Goal: Browse casually: Explore the website without a specific task or goal

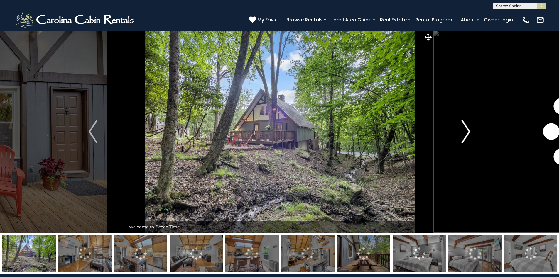
click at [467, 129] on img "Next" at bounding box center [466, 131] width 9 height 23
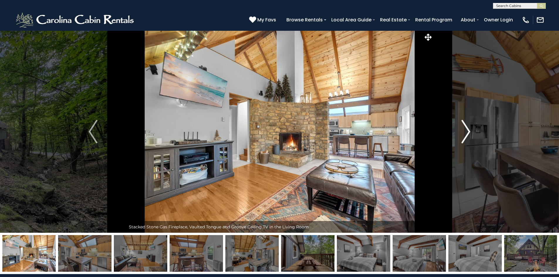
click at [467, 129] on img "Next" at bounding box center [466, 131] width 9 height 23
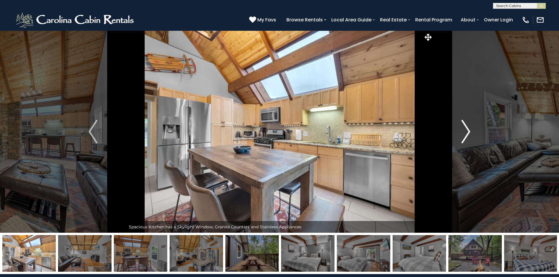
click at [467, 129] on img "Next" at bounding box center [466, 131] width 9 height 23
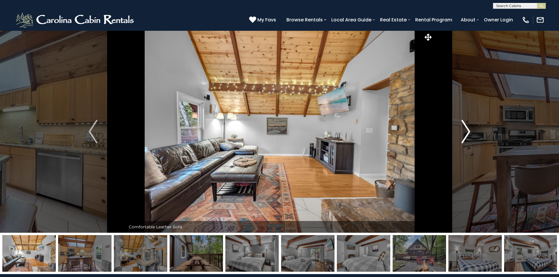
click at [467, 129] on img "Next" at bounding box center [466, 131] width 9 height 23
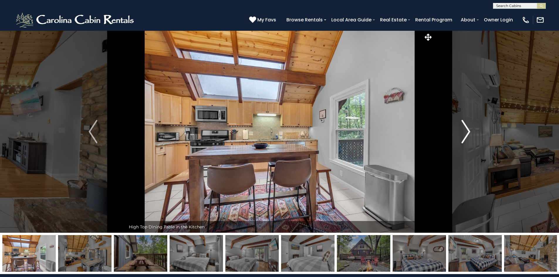
click at [467, 129] on img "Next" at bounding box center [466, 131] width 9 height 23
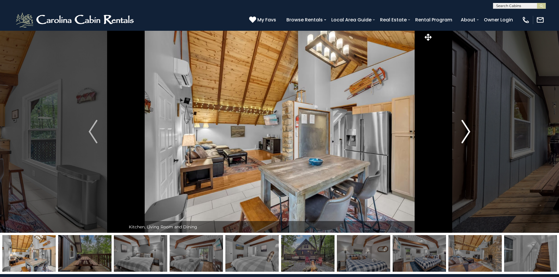
click at [467, 129] on img "Next" at bounding box center [466, 131] width 9 height 23
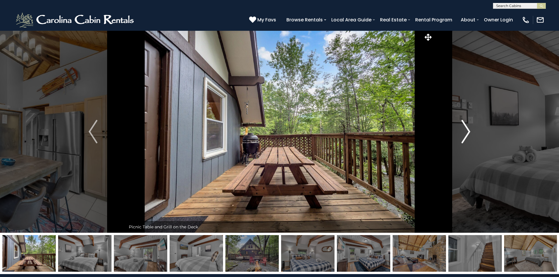
click at [467, 129] on img "Next" at bounding box center [466, 131] width 9 height 23
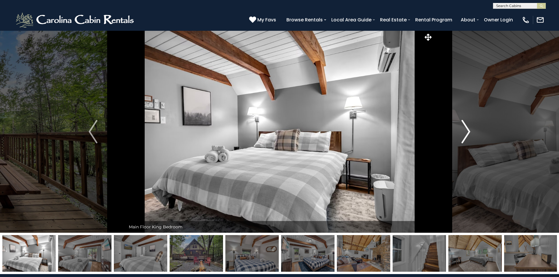
click at [467, 129] on img "Next" at bounding box center [466, 131] width 9 height 23
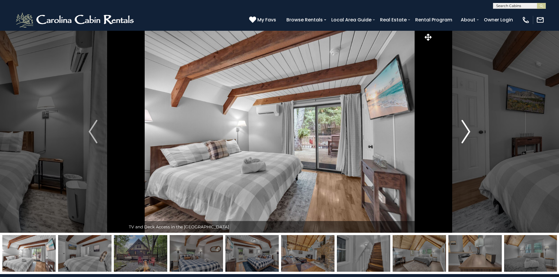
click at [467, 129] on img "Next" at bounding box center [466, 131] width 9 height 23
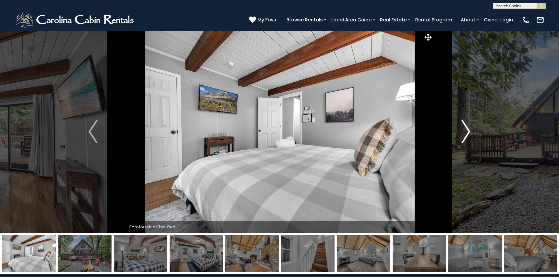
click at [467, 129] on img "Next" at bounding box center [466, 131] width 9 height 23
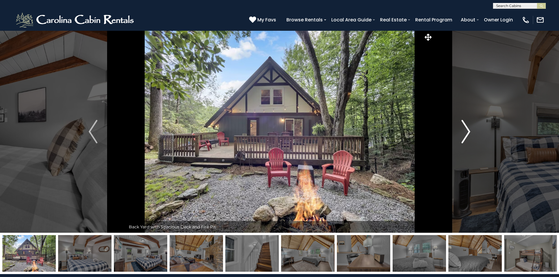
click at [467, 129] on img "Next" at bounding box center [466, 131] width 9 height 23
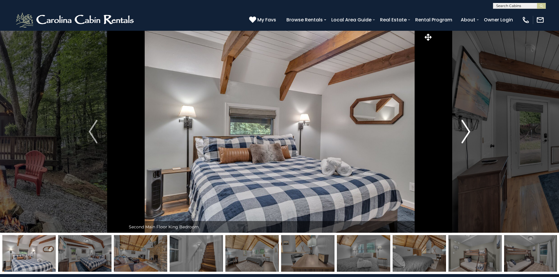
click at [467, 129] on img "Next" at bounding box center [466, 131] width 9 height 23
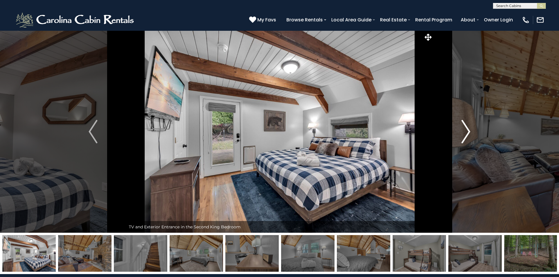
click at [467, 129] on img "Next" at bounding box center [466, 131] width 9 height 23
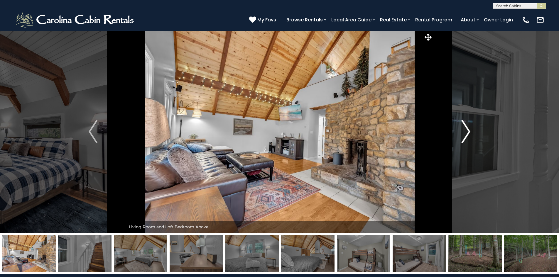
click at [467, 129] on img "Next" at bounding box center [466, 131] width 9 height 23
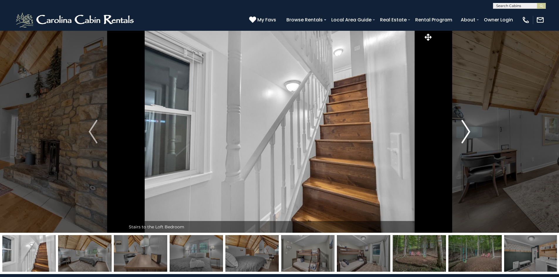
click at [467, 129] on img "Next" at bounding box center [466, 131] width 9 height 23
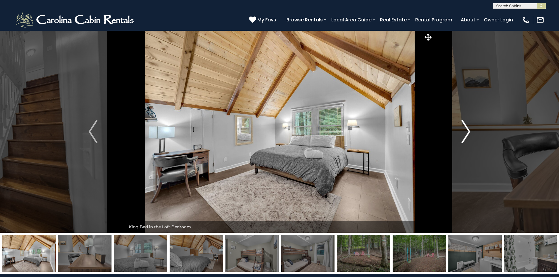
click at [467, 129] on img "Next" at bounding box center [466, 131] width 9 height 23
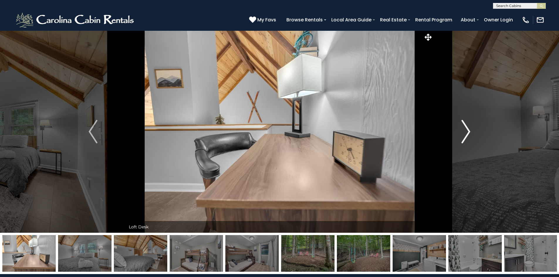
click at [467, 129] on img "Next" at bounding box center [466, 131] width 9 height 23
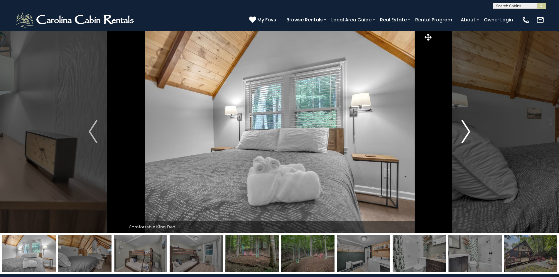
click at [467, 129] on img "Next" at bounding box center [466, 131] width 9 height 23
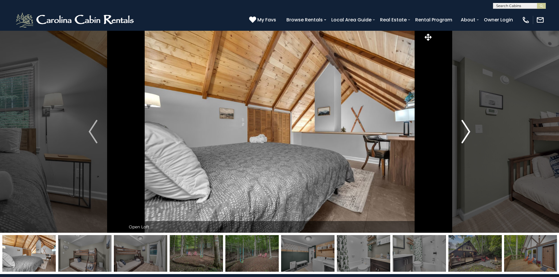
click at [467, 129] on img "Next" at bounding box center [466, 131] width 9 height 23
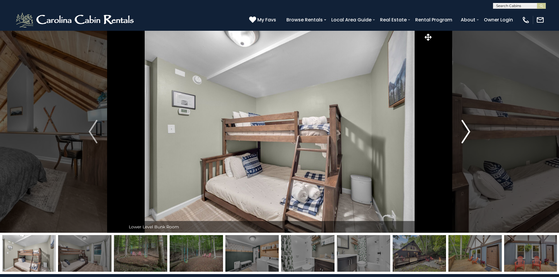
click at [467, 128] on img "Next" at bounding box center [466, 131] width 9 height 23
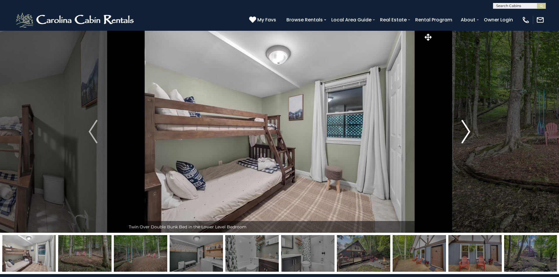
click at [467, 128] on img "Next" at bounding box center [466, 131] width 9 height 23
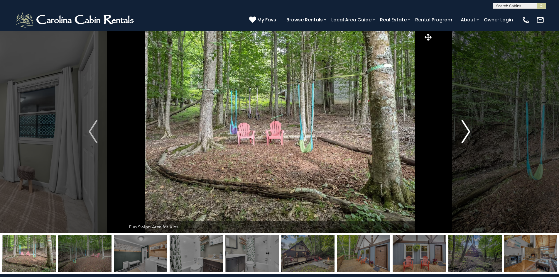
click at [467, 128] on img "Next" at bounding box center [466, 131] width 9 height 23
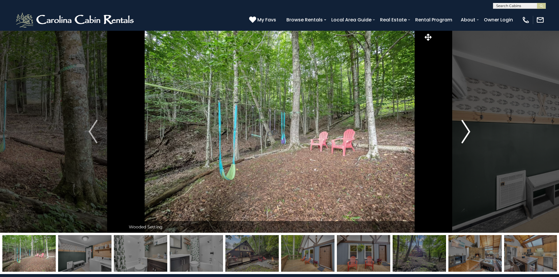
click at [466, 127] on img "Next" at bounding box center [466, 131] width 9 height 23
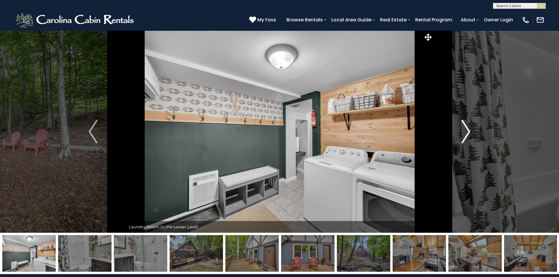
click at [466, 127] on img "Next" at bounding box center [466, 131] width 9 height 23
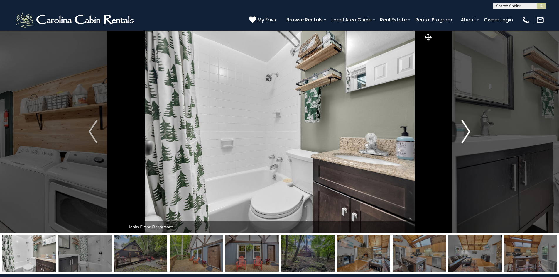
click at [466, 127] on img "Next" at bounding box center [466, 131] width 9 height 23
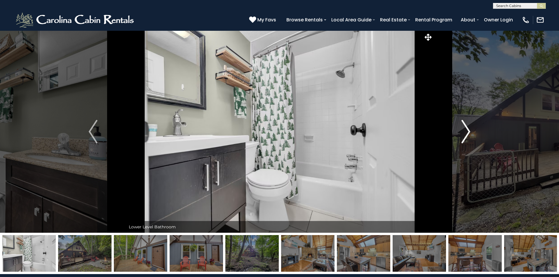
click at [466, 127] on img "Next" at bounding box center [466, 131] width 9 height 23
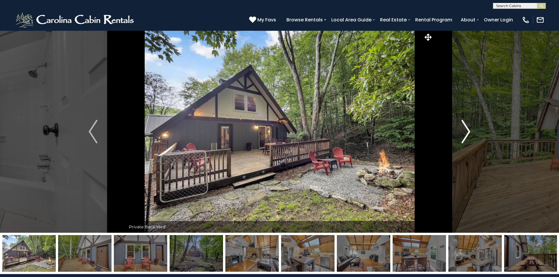
click at [466, 127] on img "Next" at bounding box center [466, 131] width 9 height 23
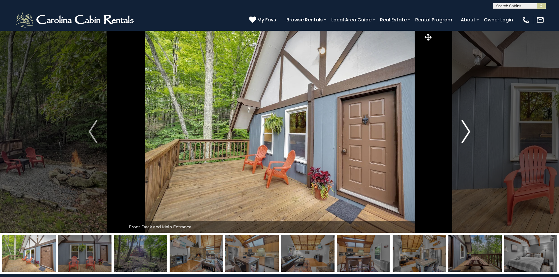
click at [466, 127] on img "Next" at bounding box center [466, 131] width 9 height 23
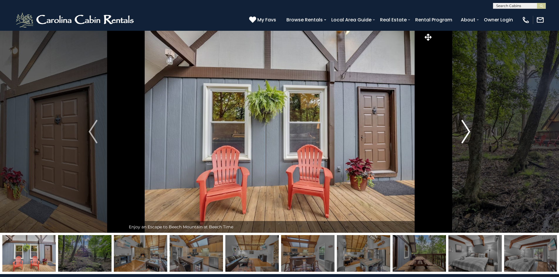
click at [466, 127] on img "Next" at bounding box center [466, 131] width 9 height 23
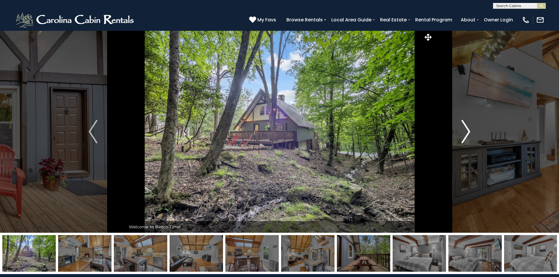
click at [466, 127] on img "Next" at bounding box center [466, 131] width 9 height 23
